Goal: Communication & Community: Answer question/provide support

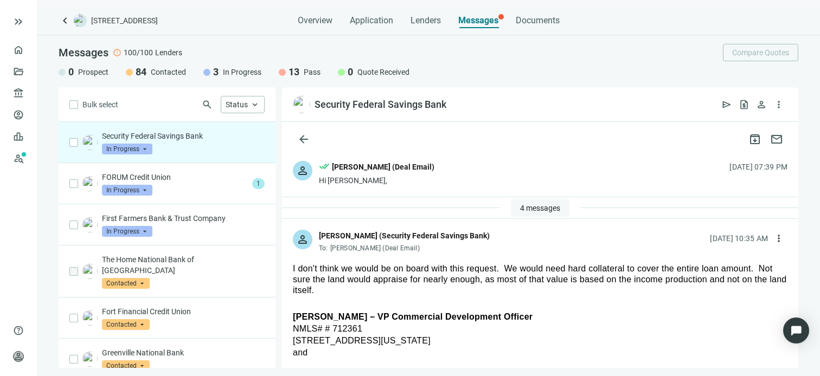
click at [537, 206] on span "4 messages" at bounding box center [540, 208] width 40 height 9
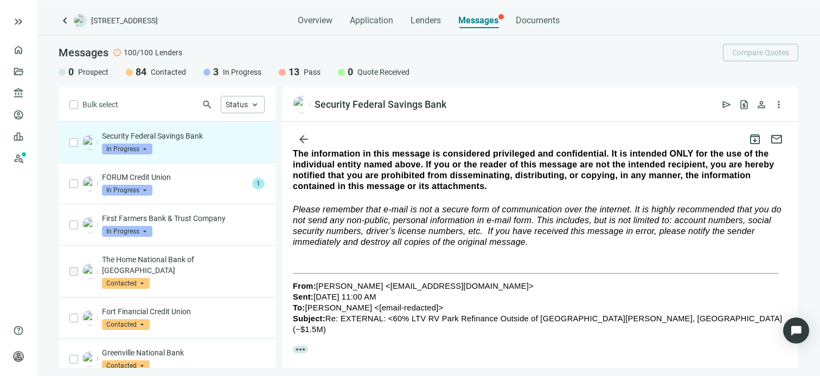
scroll to position [779, 0]
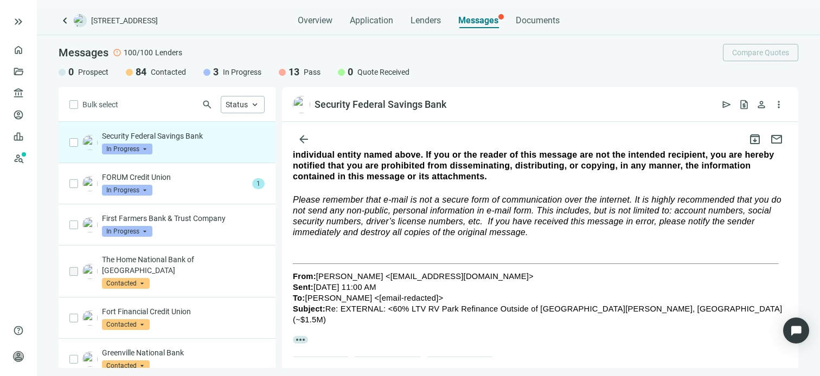
click at [305, 336] on span "more_horiz" at bounding box center [300, 340] width 15 height 8
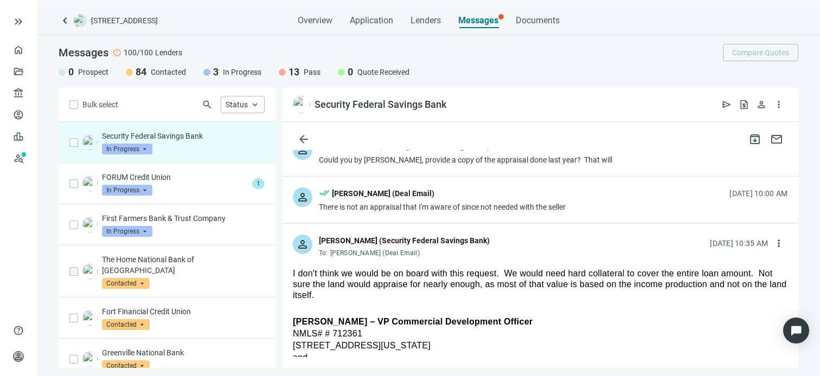
scroll to position [163, 0]
click at [773, 240] on span "more_vert" at bounding box center [778, 243] width 11 height 11
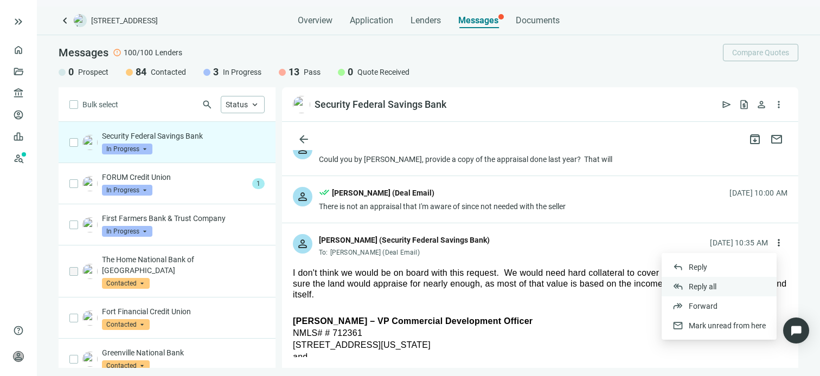
click at [703, 285] on span "Reply all" at bounding box center [703, 287] width 28 height 9
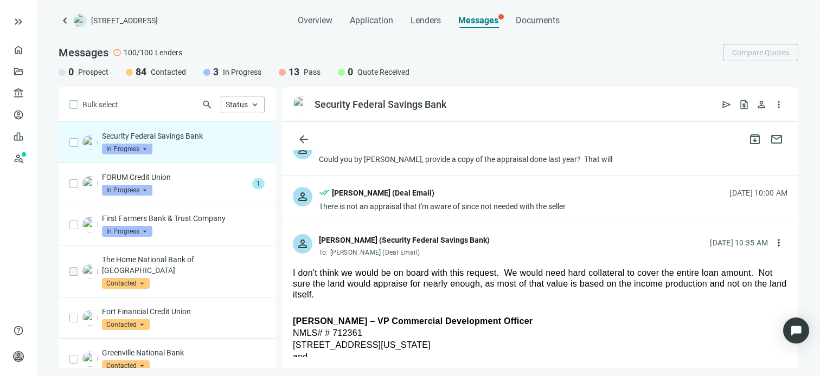
type textarea "**********"
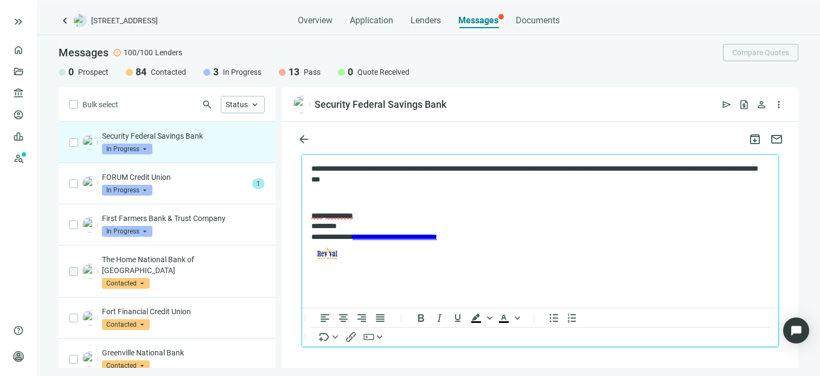
click at [319, 366] on span "Send" at bounding box center [323, 371] width 20 height 10
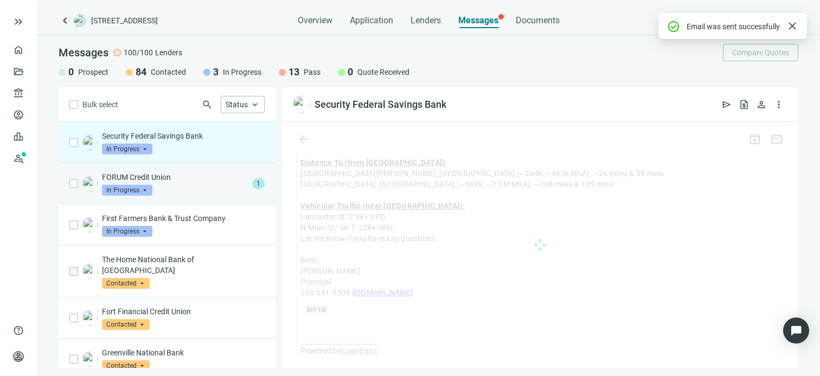
scroll to position [3030, 0]
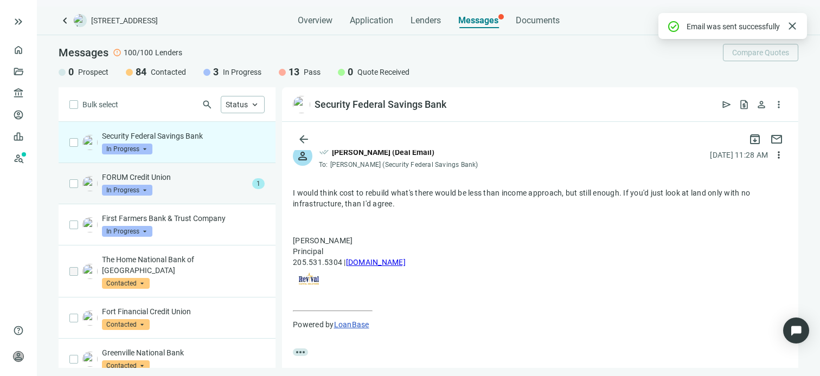
click at [187, 184] on div "FORUM Credit Union In Progress arrow_drop_down" at bounding box center [175, 184] width 146 height 24
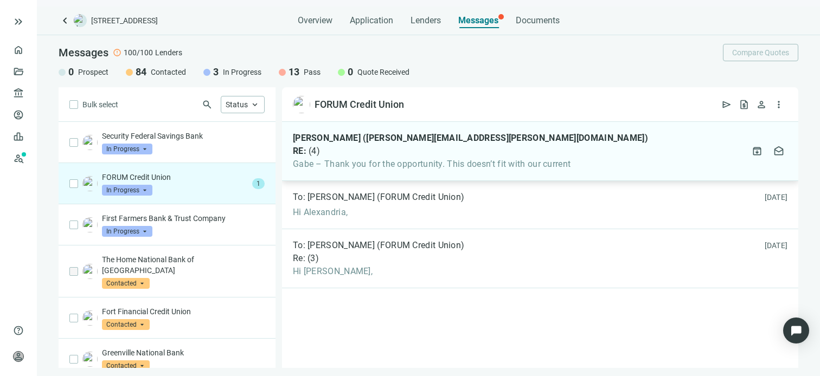
click at [428, 166] on span "Gabe – Thank you for the opportunity. This doesn’t fit with our current" at bounding box center [470, 164] width 355 height 11
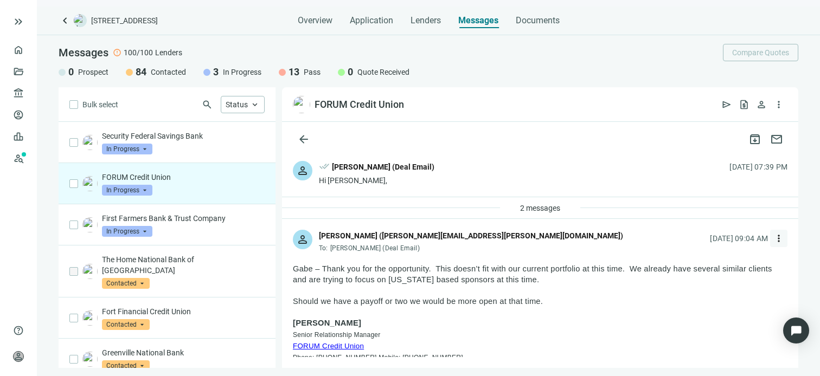
click at [773, 239] on span "more_vert" at bounding box center [778, 238] width 11 height 11
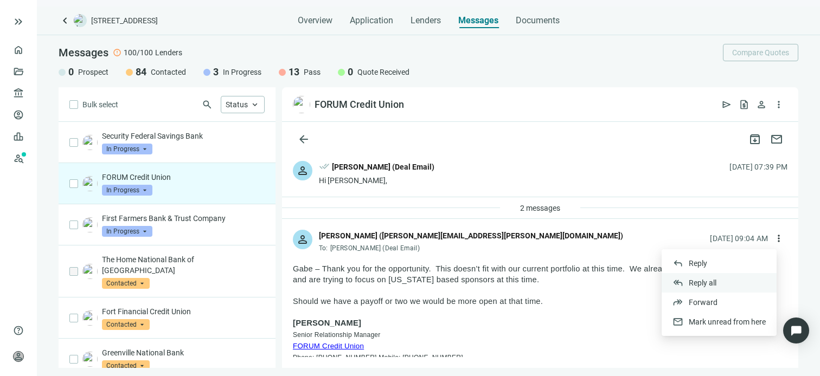
click at [703, 280] on span "Reply all" at bounding box center [703, 283] width 28 height 9
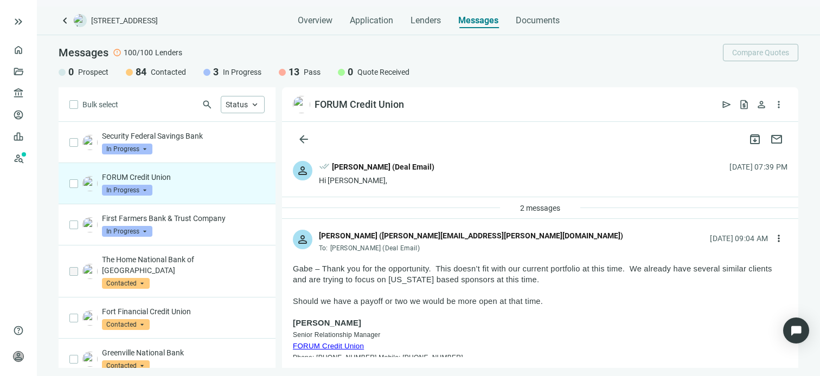
scroll to position [1391, 0]
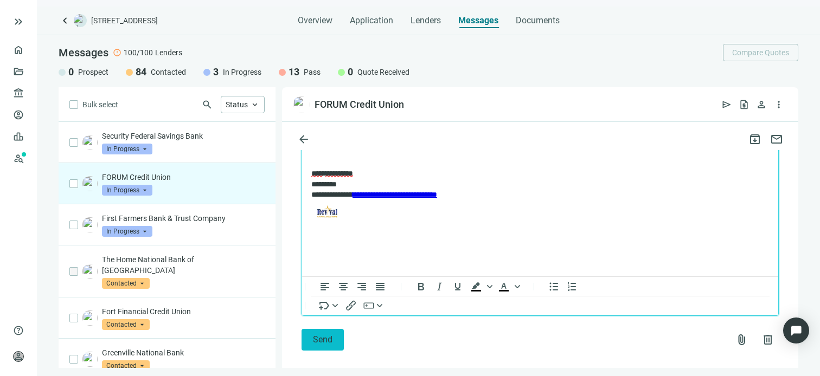
click at [323, 335] on span "Send" at bounding box center [323, 340] width 20 height 10
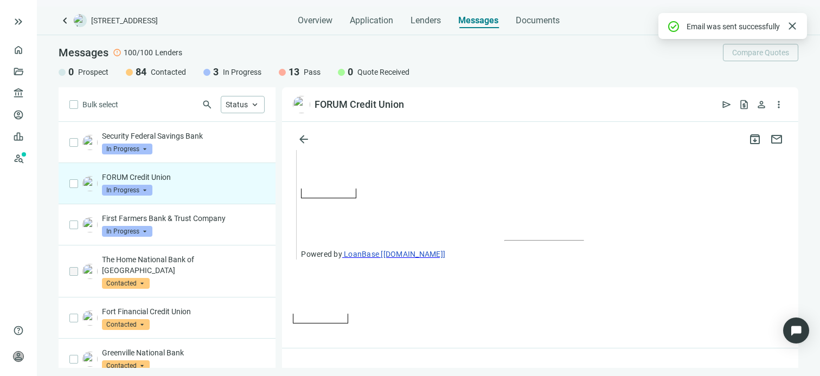
scroll to position [1485, 0]
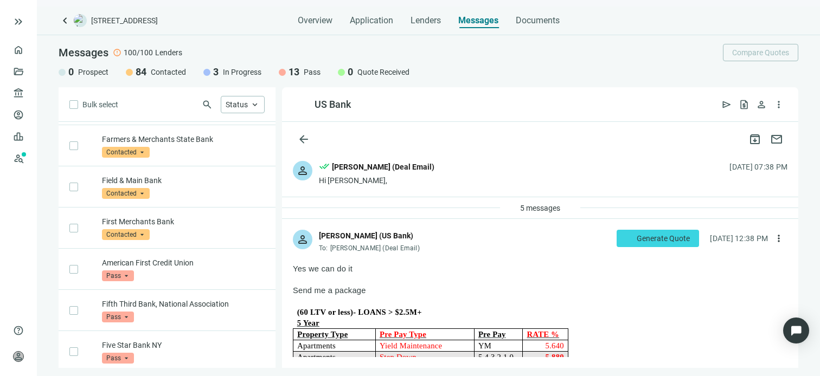
scroll to position [3571, 0]
